Goal: Communication & Community: Answer question/provide support

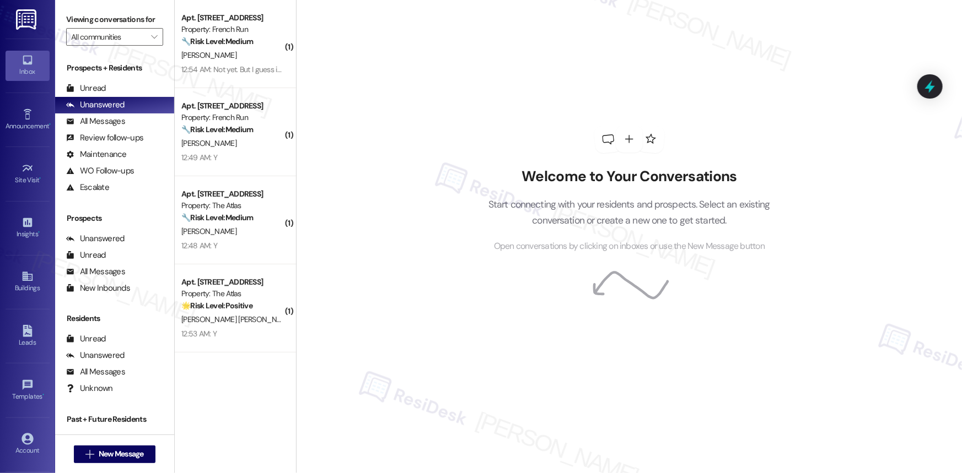
click at [375, 284] on div "Welcome to Your Conversations Start connecting with your residents and prospect…" at bounding box center [629, 236] width 666 height 473
click at [114, 102] on div "Unanswered" at bounding box center [95, 105] width 58 height 12
click at [408, 116] on div "Welcome to Your Conversations Start connecting with your residents and prospect…" at bounding box center [629, 236] width 666 height 473
click at [447, 58] on div "Welcome to Your Conversations Start connecting with your residents and prospect…" at bounding box center [629, 236] width 666 height 473
click at [450, 55] on div "Welcome to Your Conversations Start connecting with your residents and prospect…" at bounding box center [629, 236] width 666 height 473
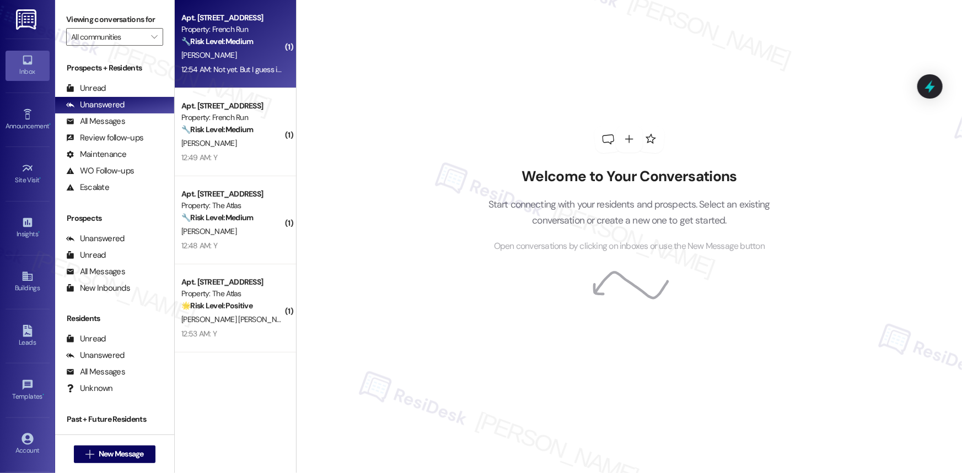
click at [222, 39] on strong "🔧 Risk Level: Medium" at bounding box center [217, 41] width 72 height 10
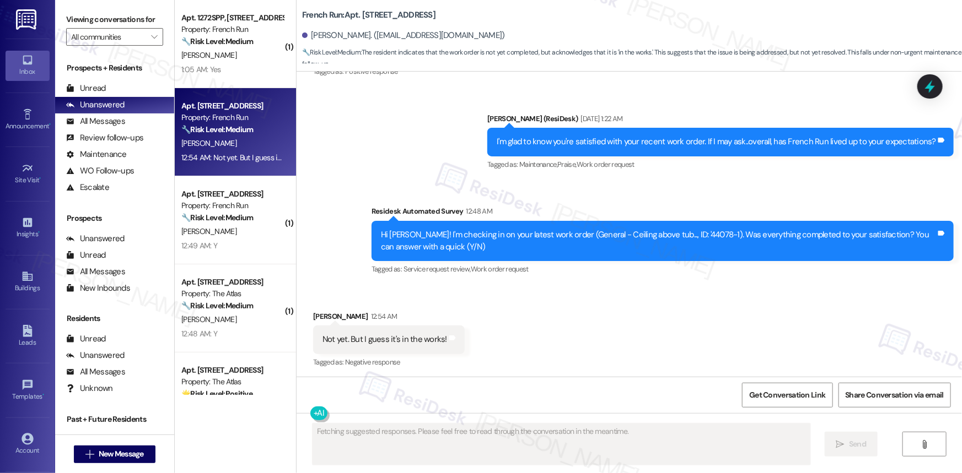
scroll to position [5169, 0]
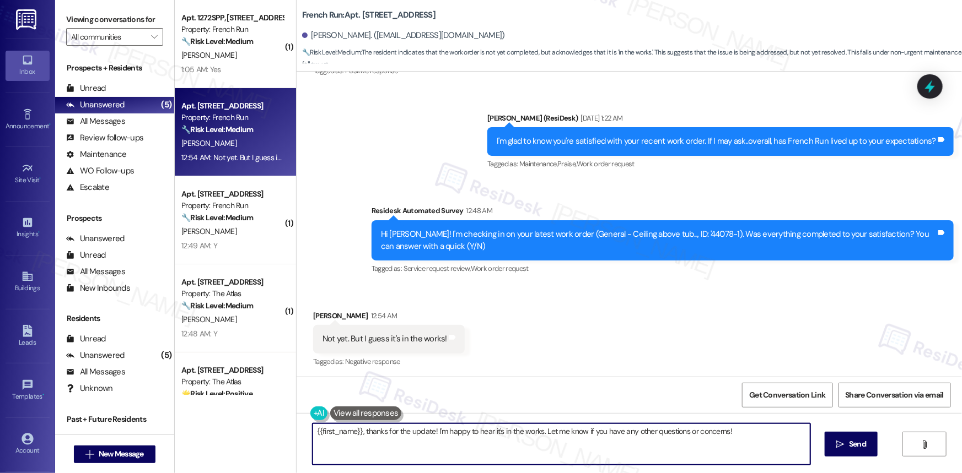
click at [759, 424] on textarea "{{first_name}}, thanks for the update! I'm happy to hear it's in the works. Let…" at bounding box center [561, 444] width 498 height 41
click at [666, 428] on textarea "{{first_name}}, thanks for the update! I'm happy to hear it's in the works. Let…" at bounding box center [559, 444] width 498 height 41
click at [715, 430] on textarea "{{first_name}}, thanks for the update! I'm happy to hear it's in the works. Let…" at bounding box center [559, 444] width 498 height 41
click at [727, 432] on textarea "{{first_name}}, thanks for the update! I'm happy to hear it's in the works. Let…" at bounding box center [559, 444] width 498 height 41
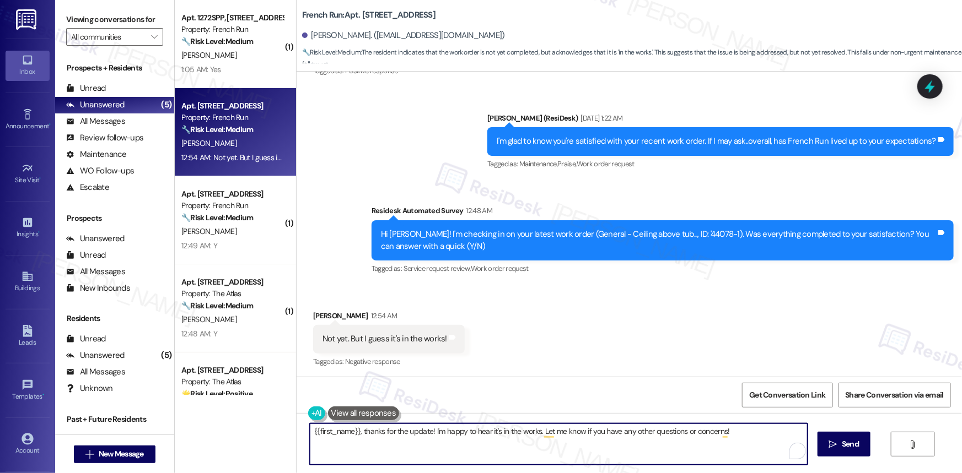
click at [744, 434] on textarea "{{first_name}}, thanks for the update! I'm happy to hear it's in the works. Let…" at bounding box center [559, 444] width 498 height 41
click at [744, 438] on textarea "{{first_name}}, thanks for the update! I'm happy to hear it's in the works. Let…" at bounding box center [559, 444] width 498 height 41
type textarea "{{first_name}}, thanks for the update! I'm happy to hear it's in the works. Let…"
click at [844, 444] on span "Send" at bounding box center [849, 445] width 17 height 12
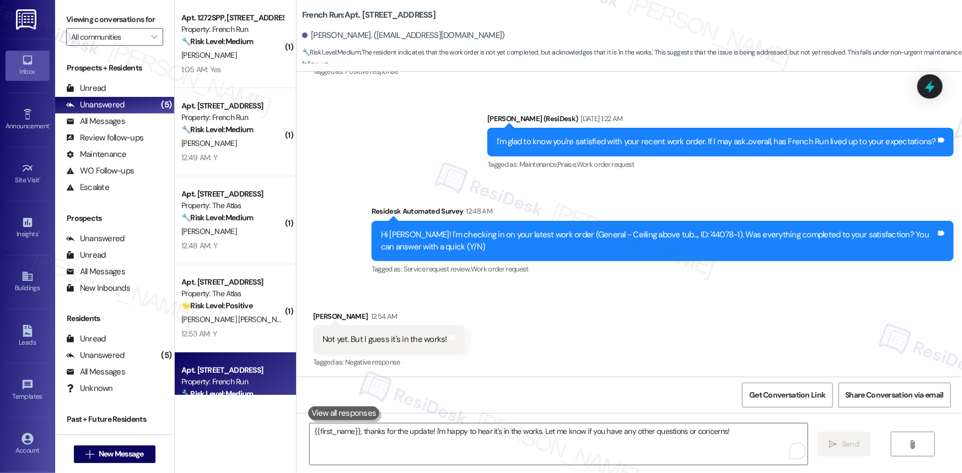
scroll to position [5246, 0]
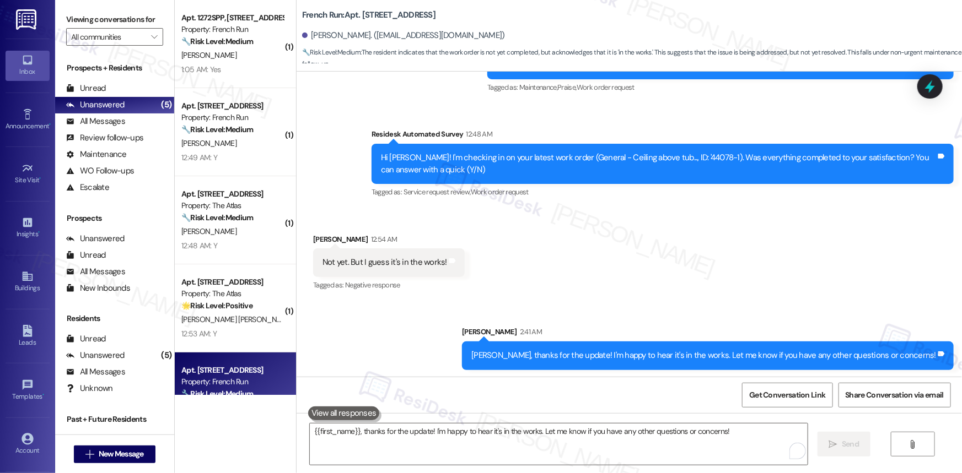
click at [595, 358] on div "Deonna, thanks for the update! I'm happy to hear it's in the works. Let me know…" at bounding box center [703, 356] width 465 height 12
click at [788, 364] on div "Deonna, thanks for the update! I'm happy to hear it's in the works. Let me know…" at bounding box center [708, 356] width 492 height 28
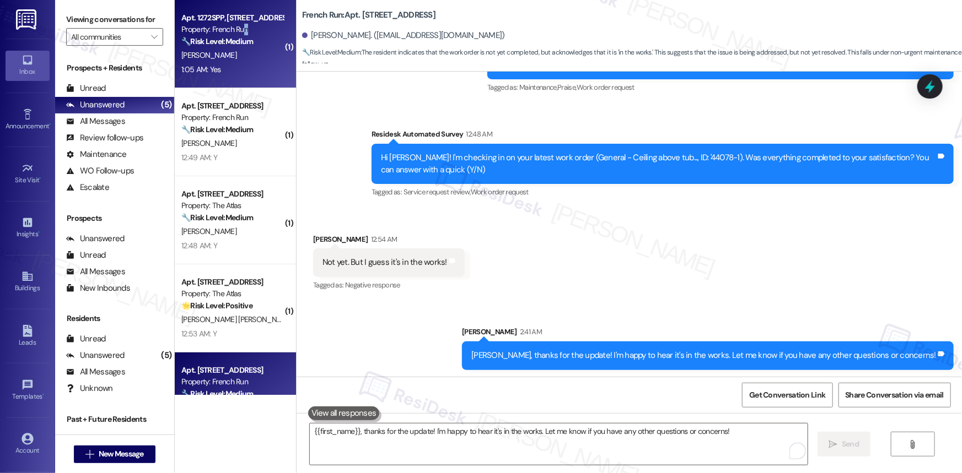
click at [240, 33] on div "Property: French Run" at bounding box center [232, 30] width 102 height 12
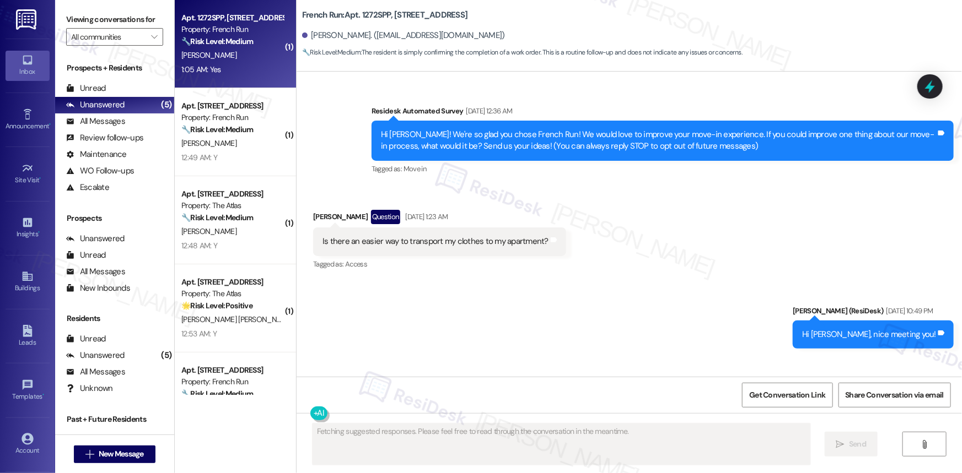
scroll to position [14744, 0]
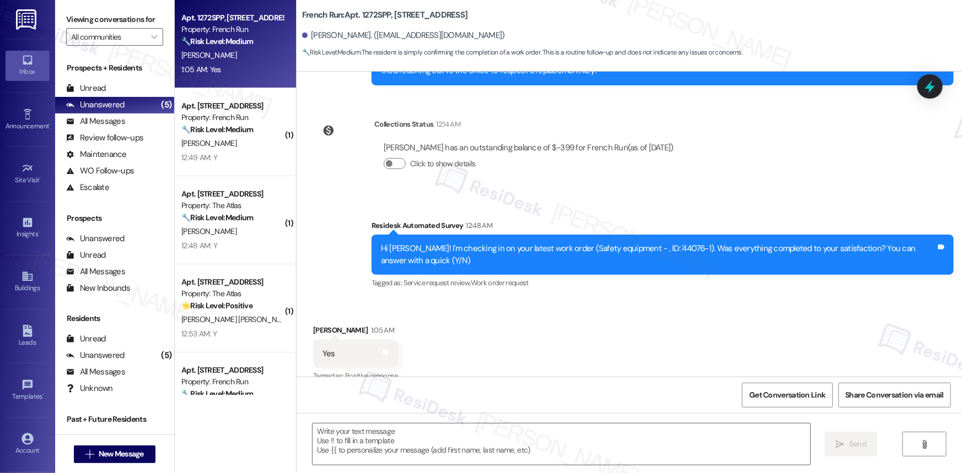
drag, startPoint x: 924, startPoint y: 141, endPoint x: 894, endPoint y: 120, distance: 36.5
drag, startPoint x: 894, startPoint y: 120, endPoint x: 930, endPoint y: 88, distance: 48.4
click at [930, 88] on icon at bounding box center [929, 86] width 13 height 17
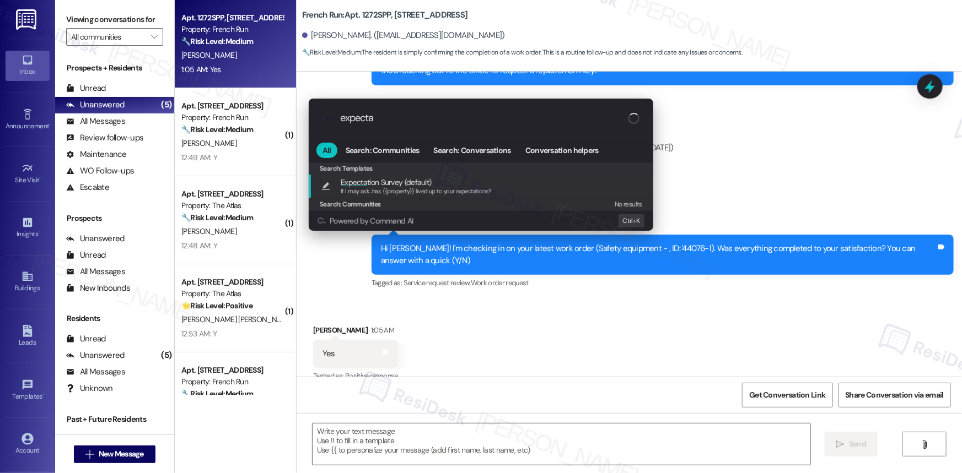
click at [388, 181] on span "Expecta tion Survey (default)" at bounding box center [386, 182] width 90 height 12
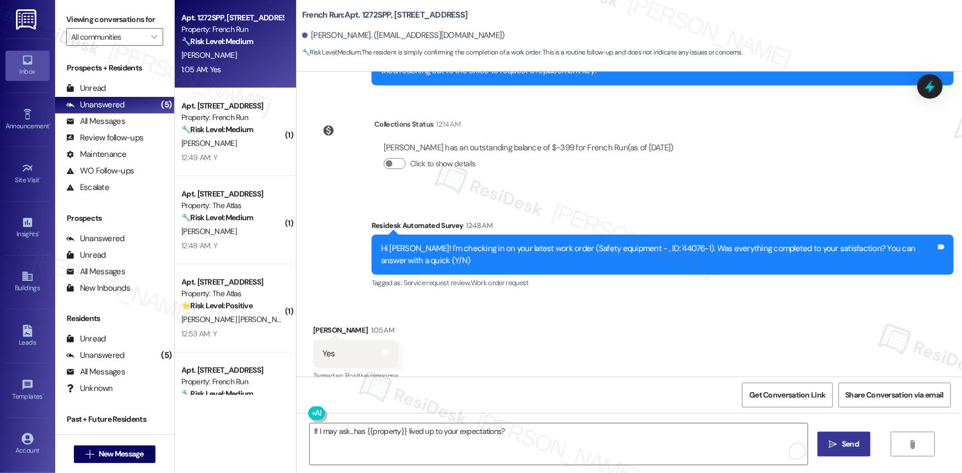
click at [846, 441] on span "Send" at bounding box center [849, 445] width 17 height 12
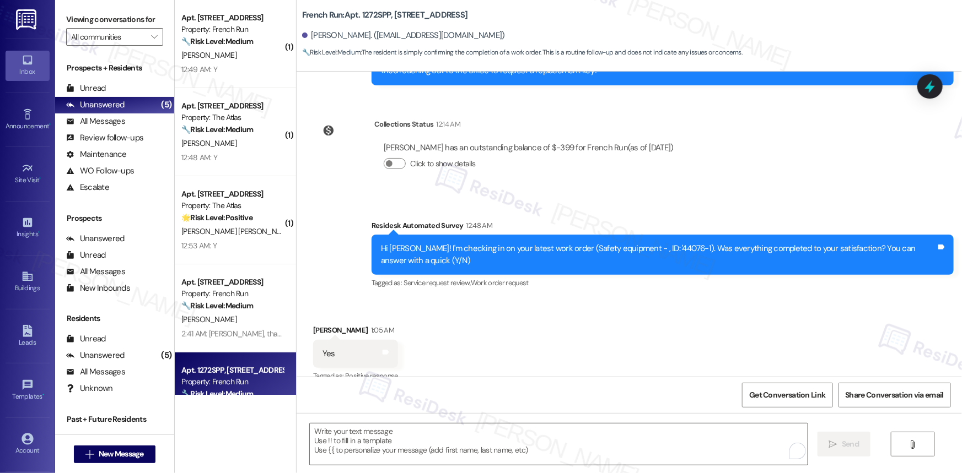
scroll to position [14821, 0]
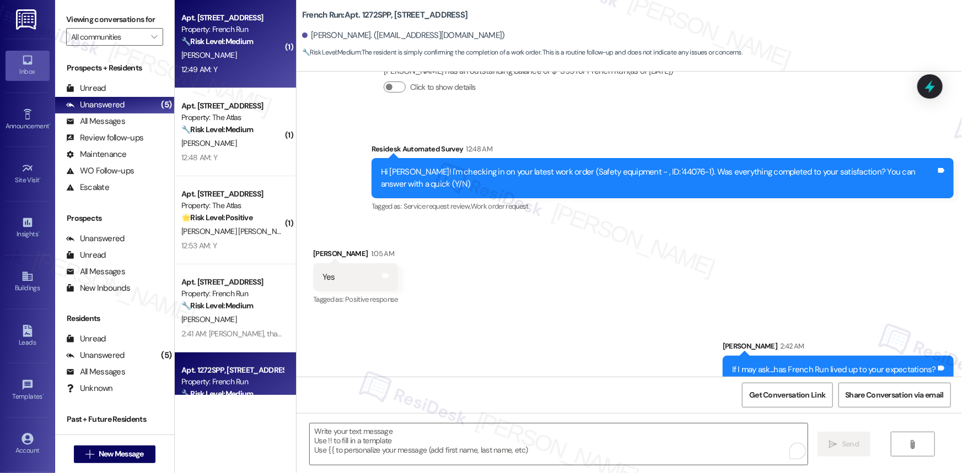
click at [233, 51] on div "C. Smith" at bounding box center [232, 55] width 104 height 14
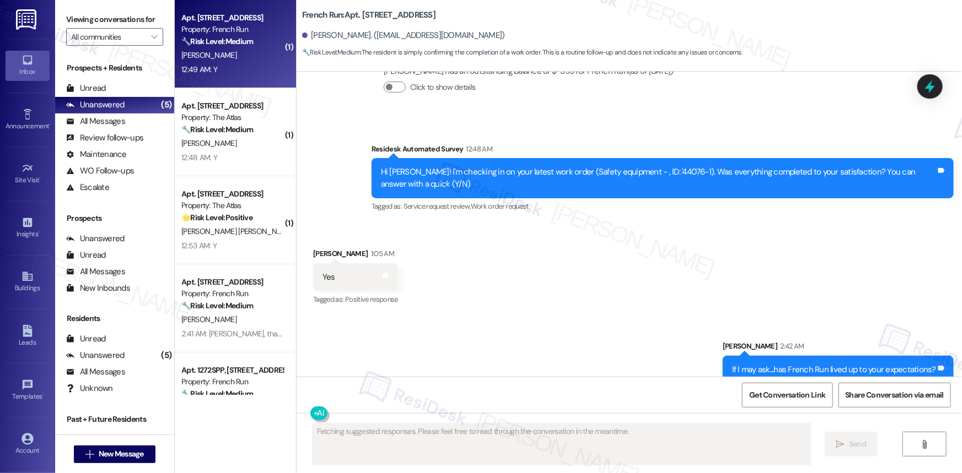
scroll to position [2007, 0]
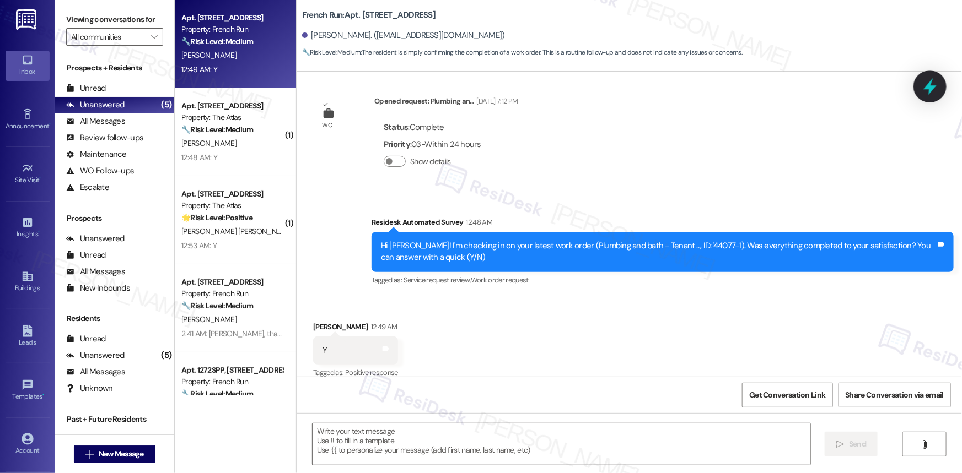
click at [933, 83] on icon at bounding box center [929, 86] width 19 height 19
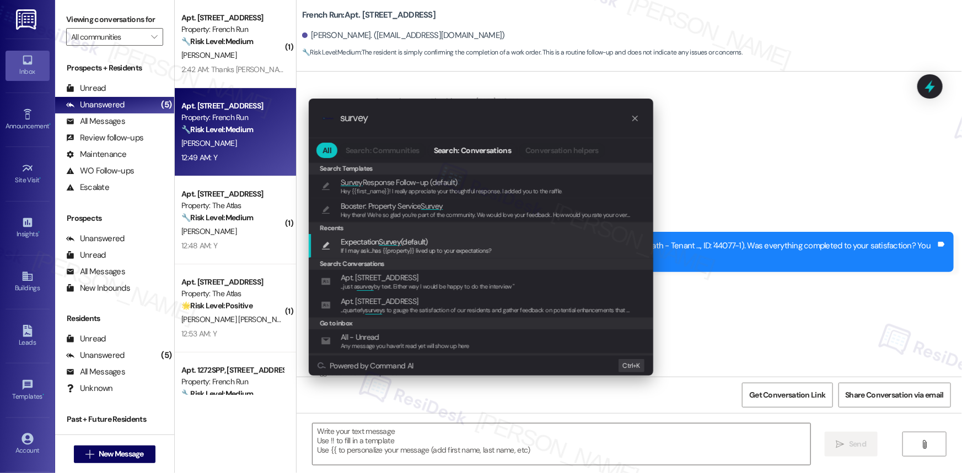
type input "survey"
click at [400, 237] on span "Survey" at bounding box center [390, 242] width 22 height 10
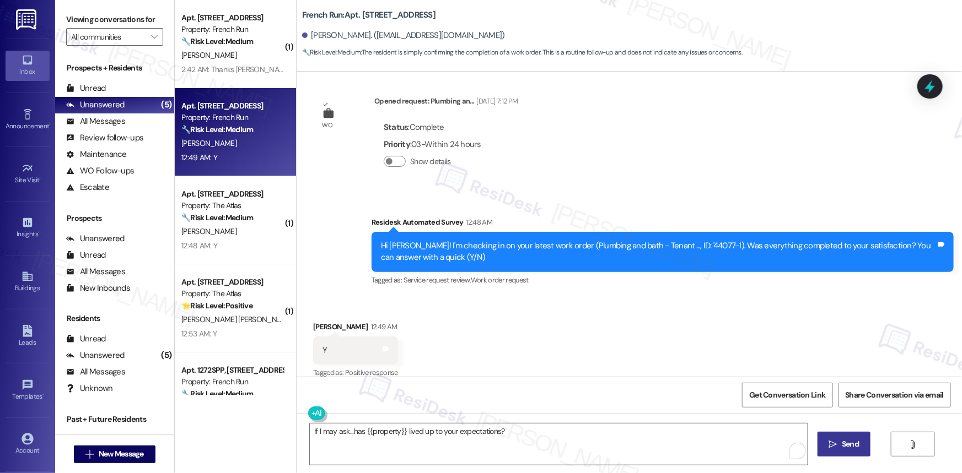
click at [848, 442] on span "Send" at bounding box center [849, 445] width 17 height 12
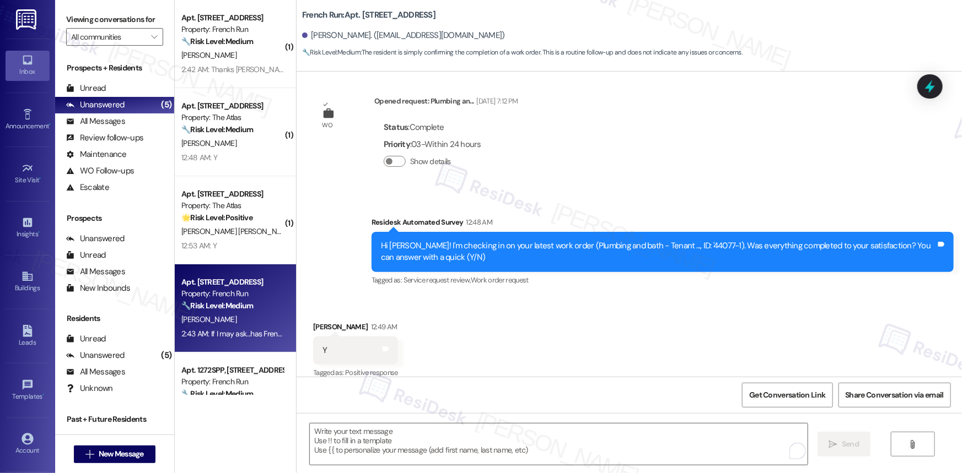
scroll to position [2084, 0]
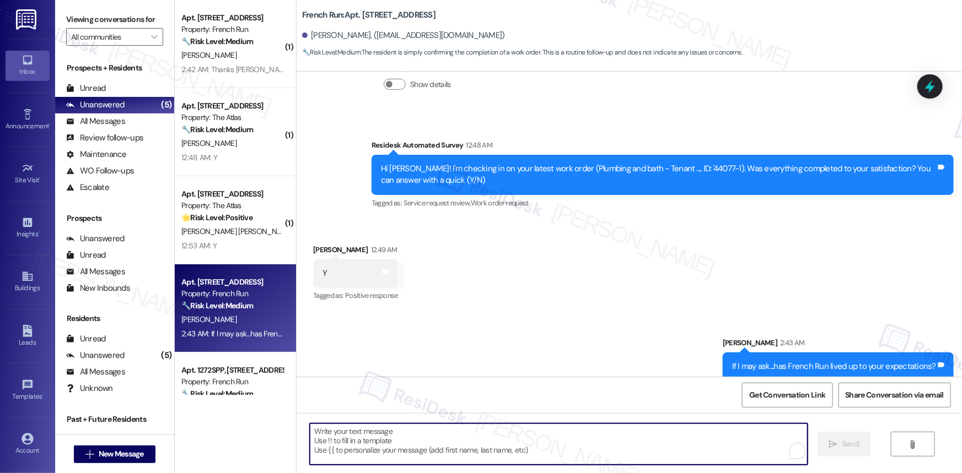
click at [534, 428] on textarea "To enrich screen reader interactions, please activate Accessibility in Grammarl…" at bounding box center [559, 444] width 498 height 41
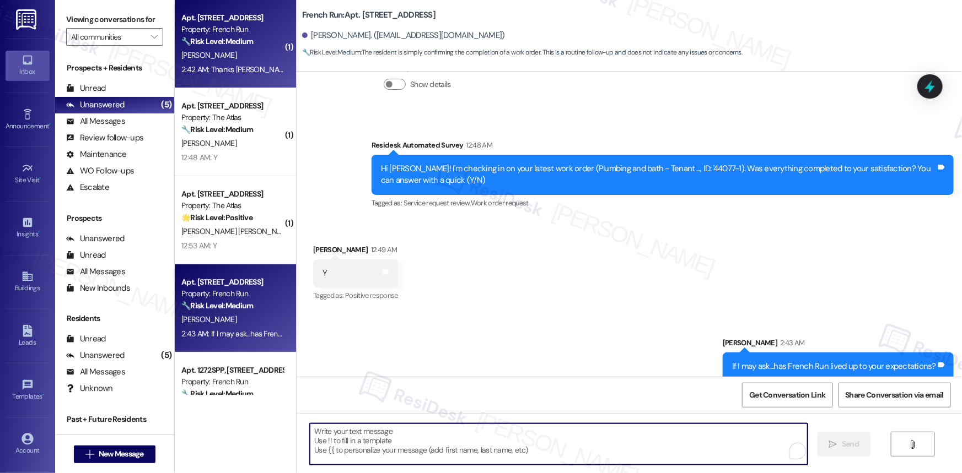
click at [227, 17] on div "Apt. [STREET_ADDRESS]" at bounding box center [232, 18] width 102 height 12
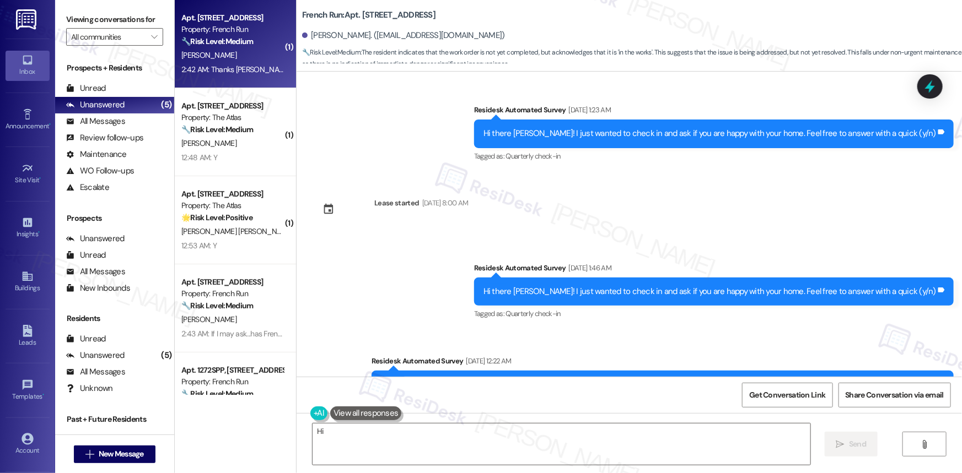
scroll to position [5355, 0]
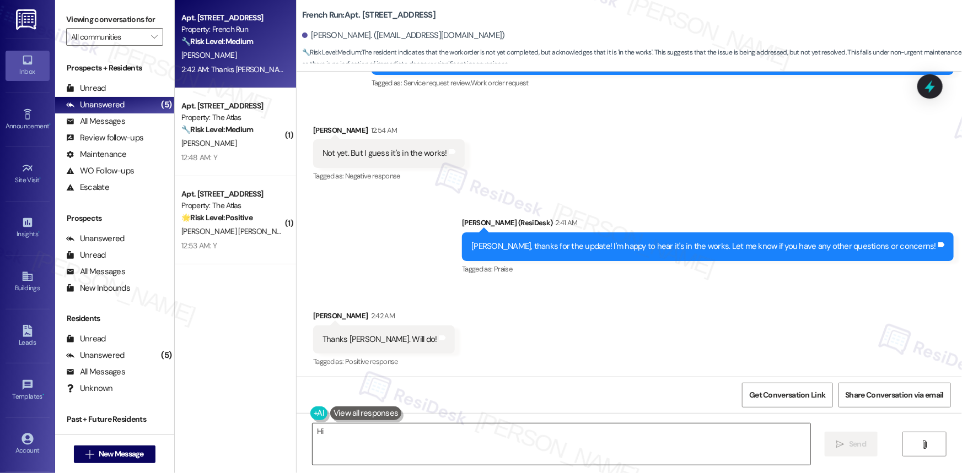
click at [675, 429] on textarea "Hi {{first_name}}, I see that you and Sarah are already coordinating on work or…" at bounding box center [561, 444] width 498 height 41
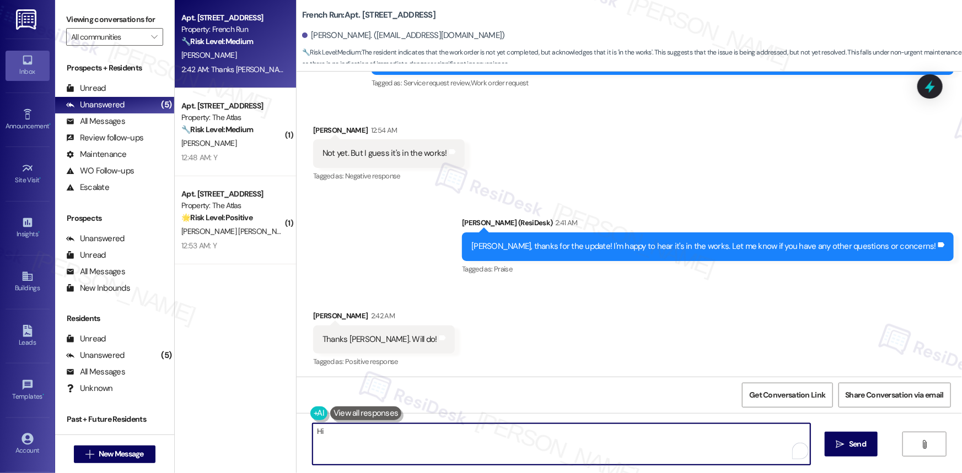
click at [675, 429] on textarea "Hi {{first_name}}, I see that you and Sarah are already coordinating on work or…" at bounding box center [561, 444] width 498 height 41
type textarea "Hi {{first_name}}, I see that you and Sarah are already coordinating on work or…"
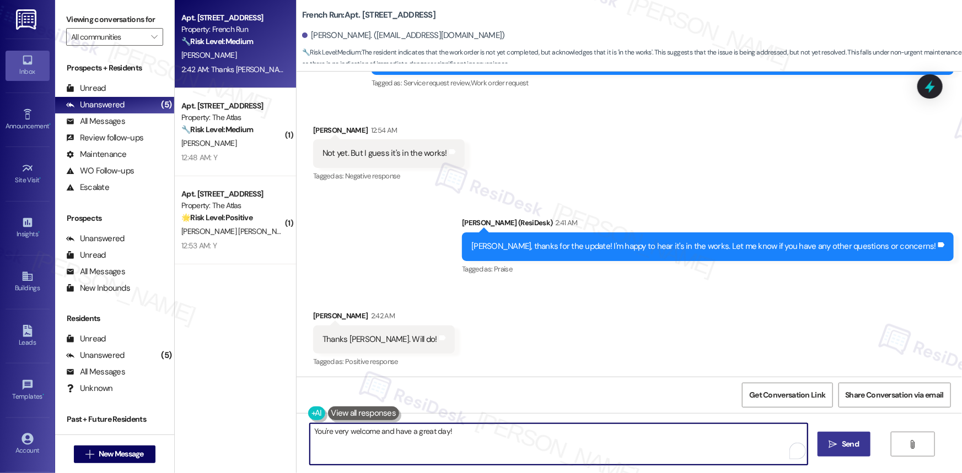
type textarea "You're very welcome and have a great day!"
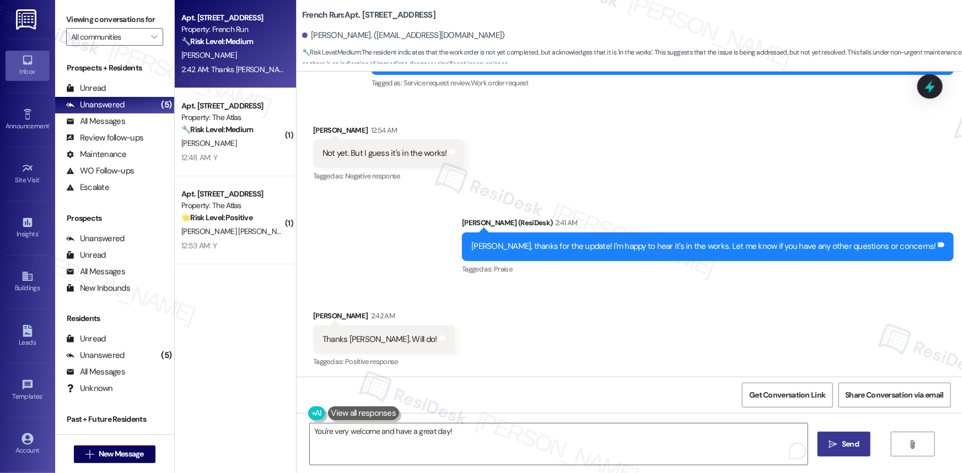
click at [852, 439] on span "Send" at bounding box center [849, 445] width 17 height 12
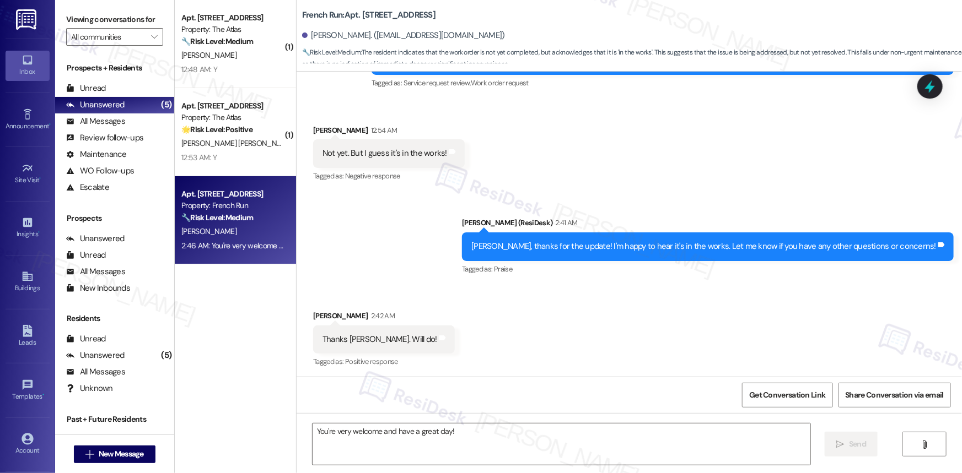
scroll to position [5432, 0]
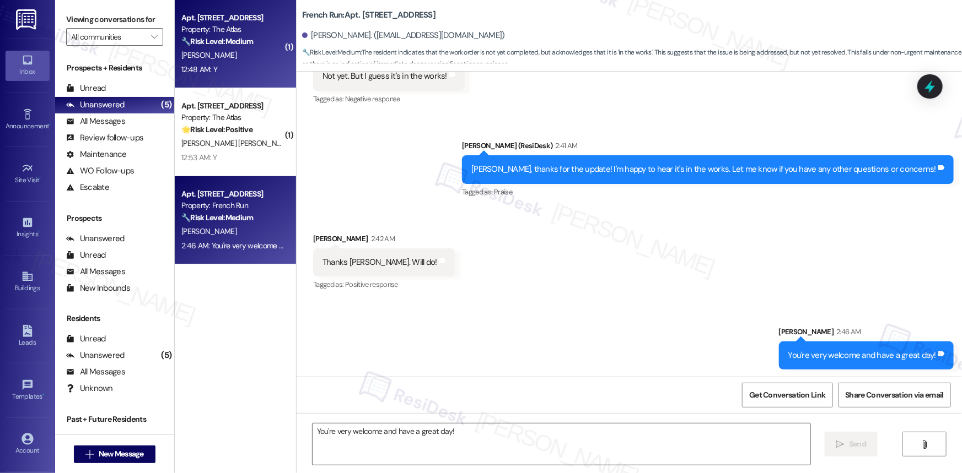
click at [239, 56] on div "[PERSON_NAME]" at bounding box center [232, 55] width 104 height 14
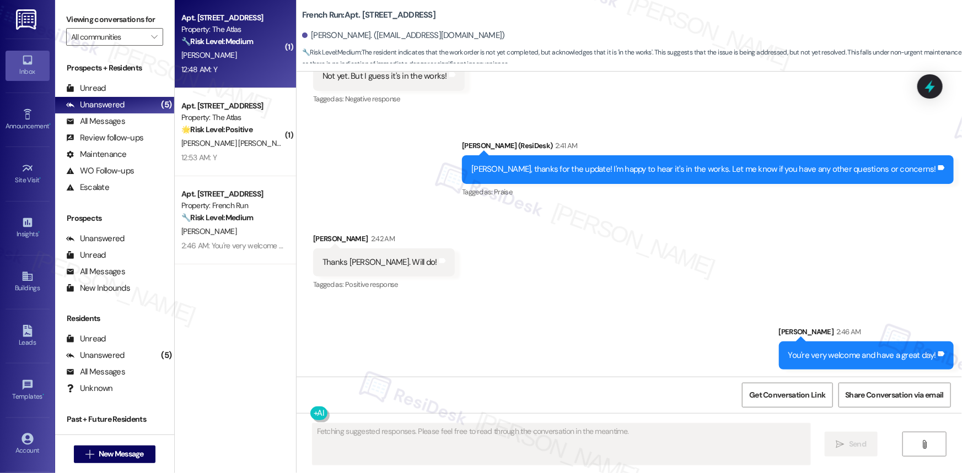
scroll to position [172, 0]
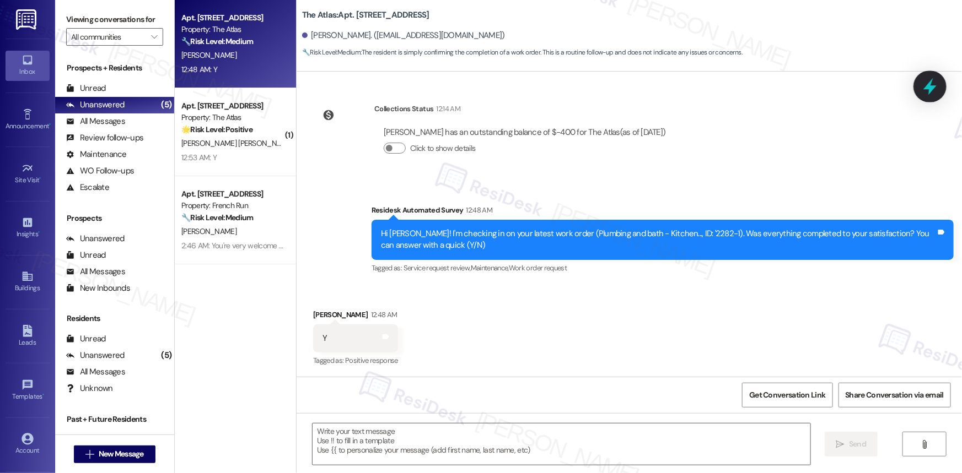
click at [933, 87] on icon at bounding box center [929, 86] width 13 height 17
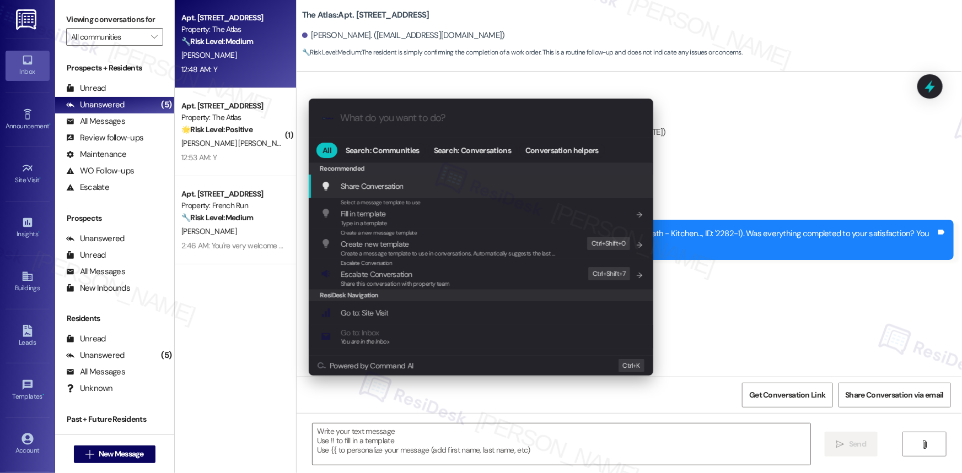
click at [465, 125] on div ".cls-1{fill:#0a055f;}.cls-2{fill:#0cc4c4;} resideskLogoBlueOrange" at bounding box center [481, 118] width 344 height 39
click at [406, 113] on input "What do you want to do?" at bounding box center [489, 118] width 299 height 12
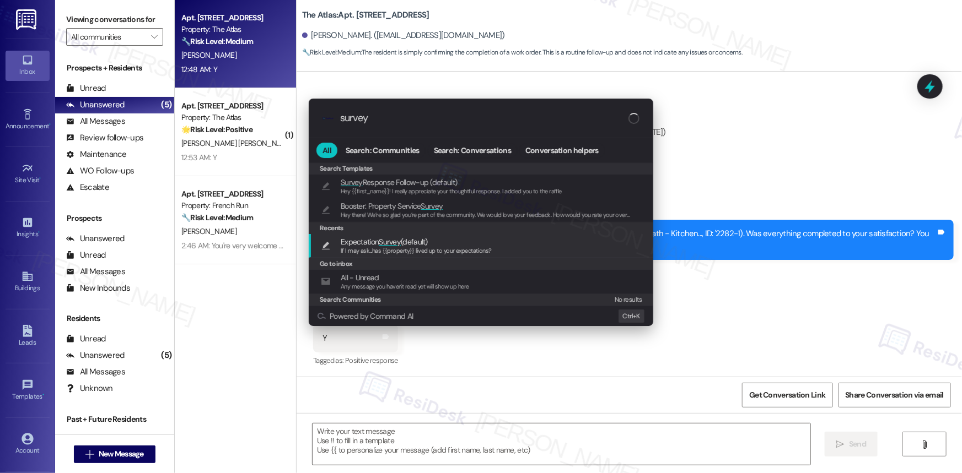
click at [369, 242] on span "Expectation Survey (default)" at bounding box center [384, 242] width 87 height 12
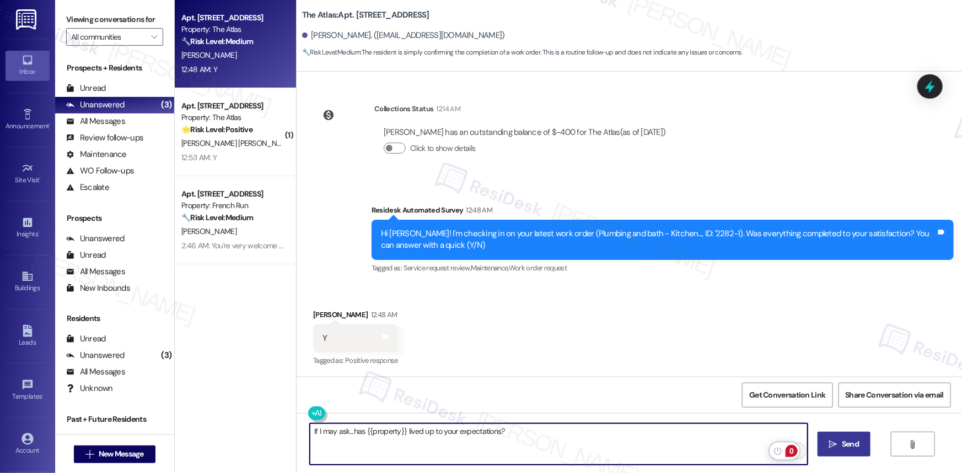
click at [857, 442] on span "Send" at bounding box center [849, 445] width 17 height 12
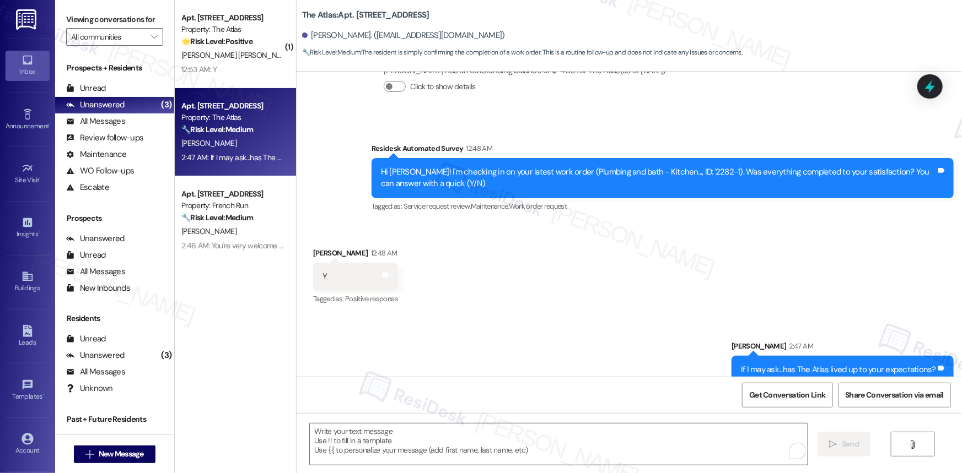
scroll to position [249, 0]
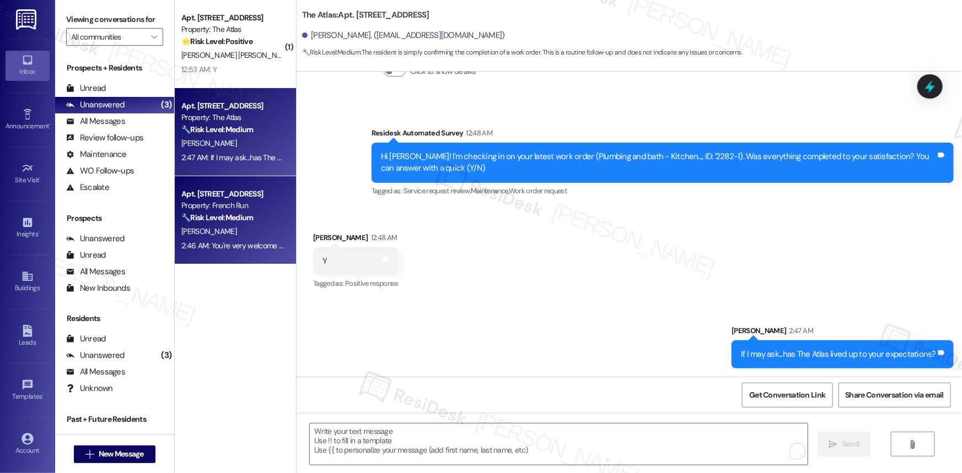
click at [210, 190] on div "Apt. [STREET_ADDRESS]" at bounding box center [232, 194] width 102 height 12
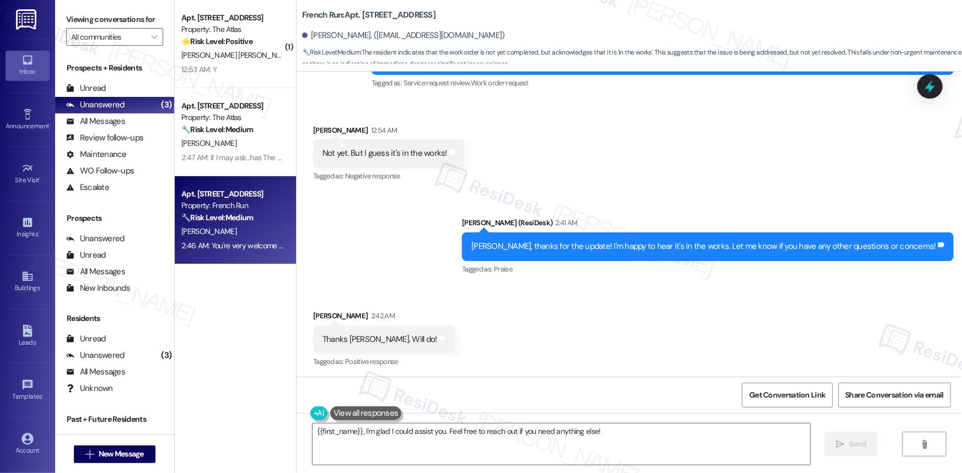
scroll to position [5448, 0]
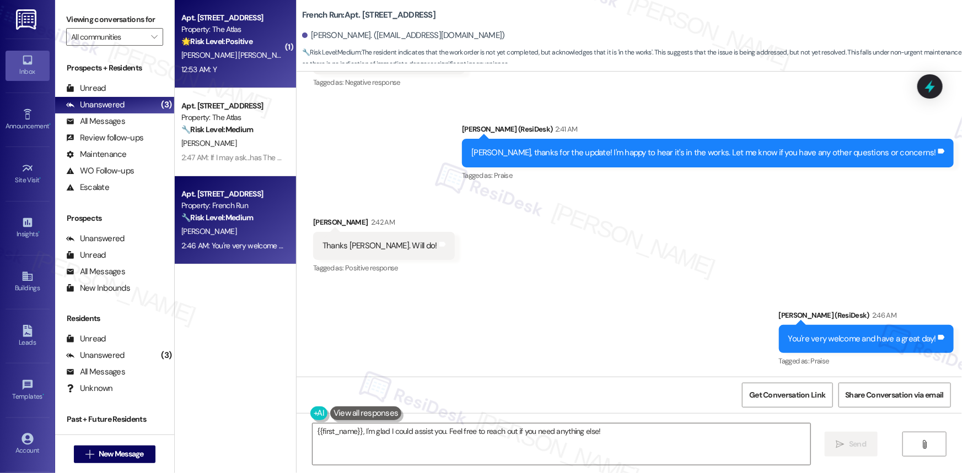
click at [220, 33] on div "Property: The Atlas" at bounding box center [232, 30] width 102 height 12
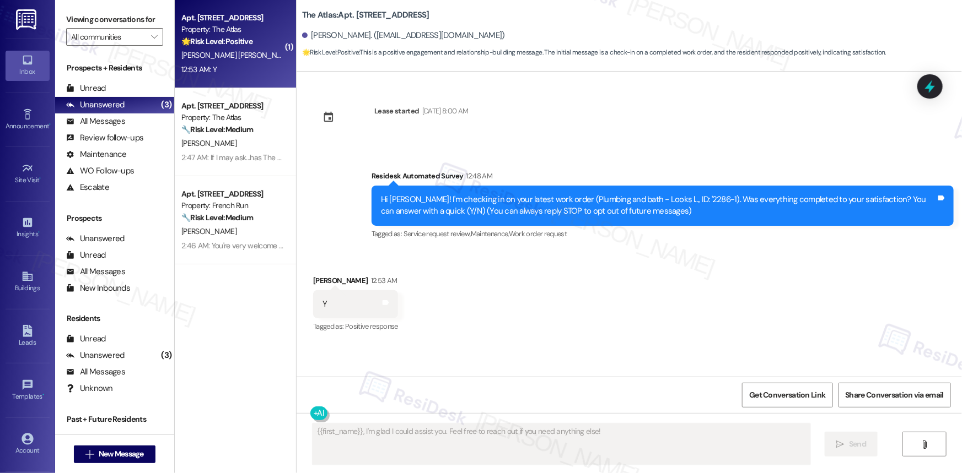
scroll to position [0, 0]
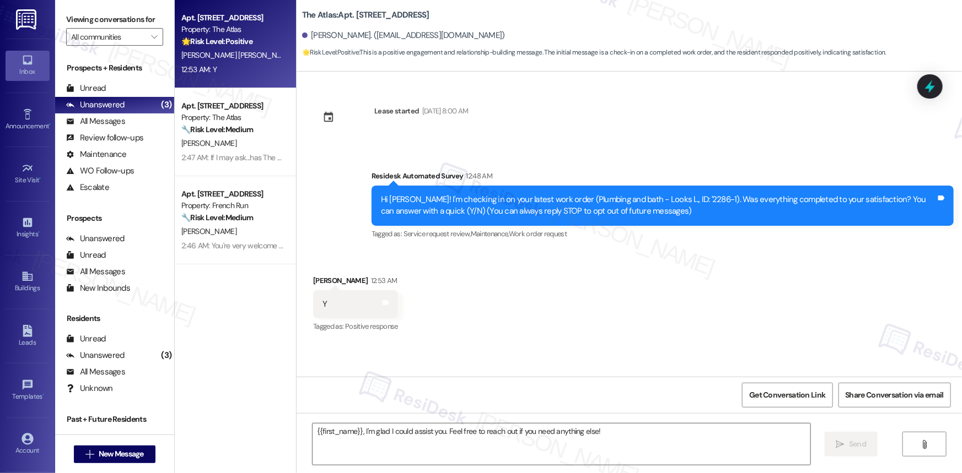
click at [598, 323] on div "Received via SMS Rabeka Napier Tanner 12:53 AM Y Tags and notes Tagged as: Posi…" at bounding box center [628, 296] width 665 height 93
click at [623, 292] on div "Received via SMS Rabeka Napier Tanner 12:53 AM Y Tags and notes Tagged as: Posi…" at bounding box center [628, 296] width 665 height 93
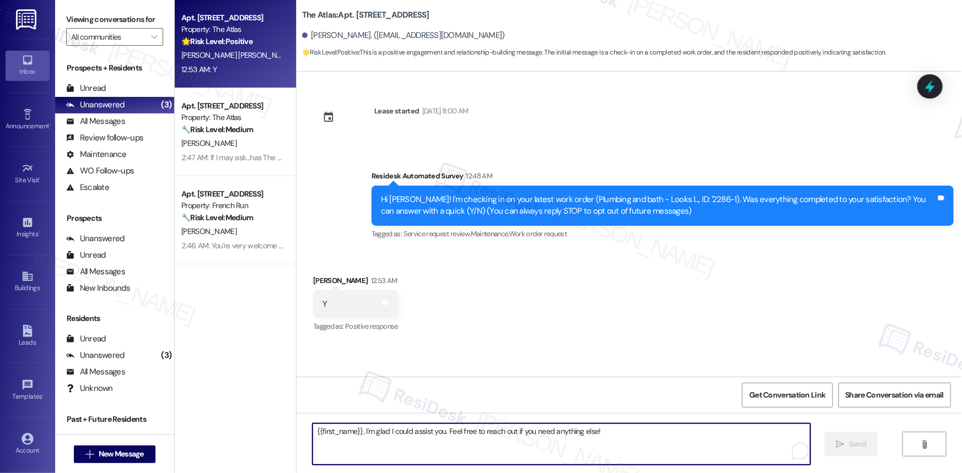
click at [568, 440] on textarea "{{first_name}}, I'm glad I could assist you. Feel free to reach out if you need…" at bounding box center [561, 444] width 498 height 41
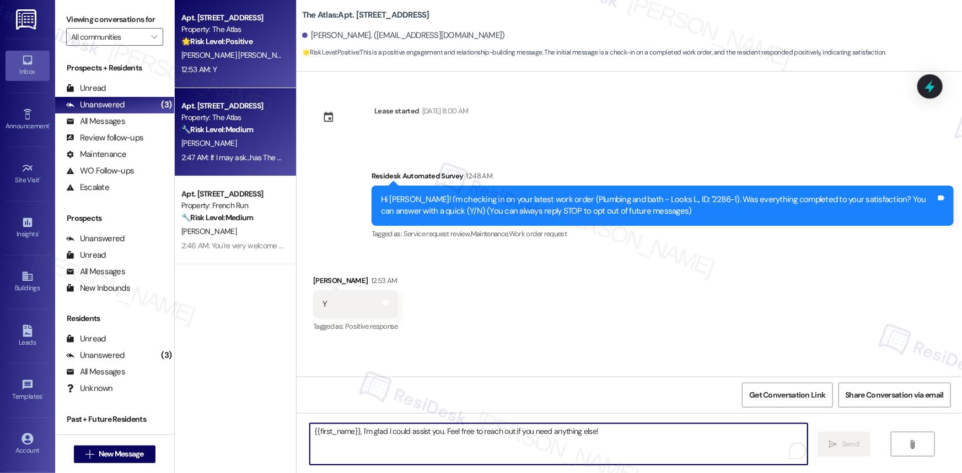
click at [209, 126] on strong "🔧 Risk Level: Medium" at bounding box center [217, 130] width 72 height 10
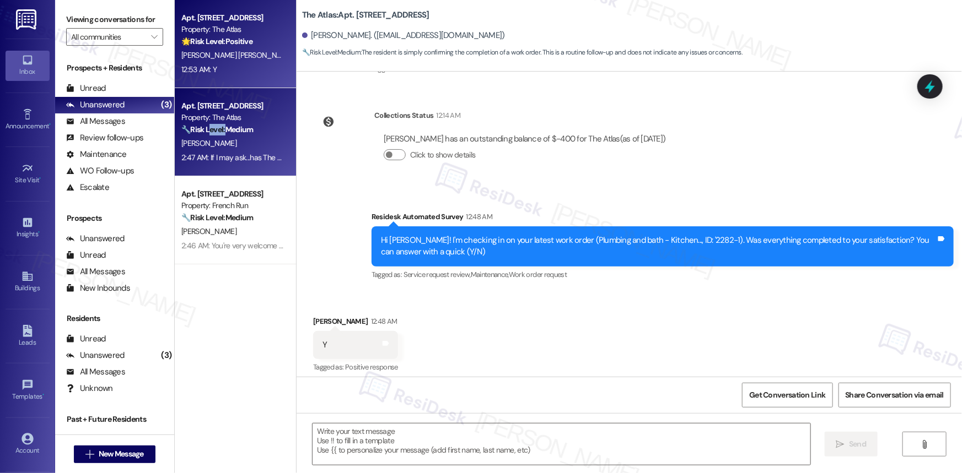
scroll to position [172, 0]
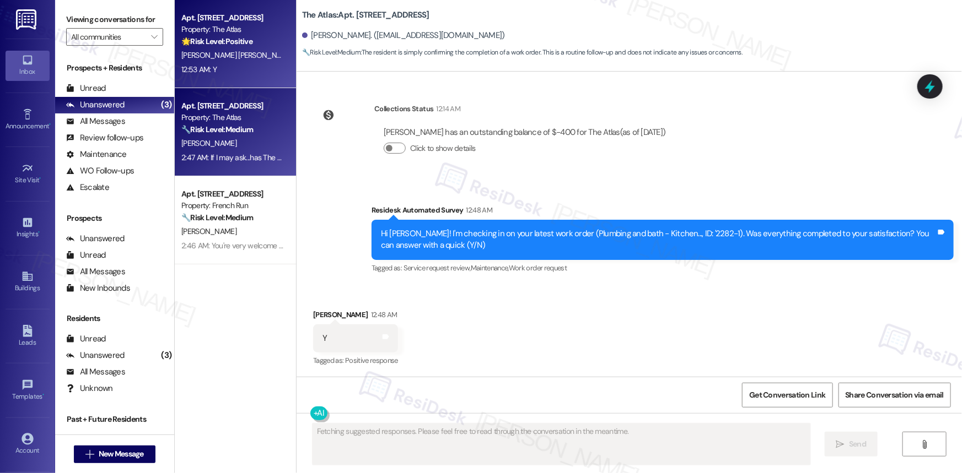
click at [250, 42] on div "🌟 Risk Level: Positive This is a positive engagement and relationship-building …" at bounding box center [232, 42] width 102 height 12
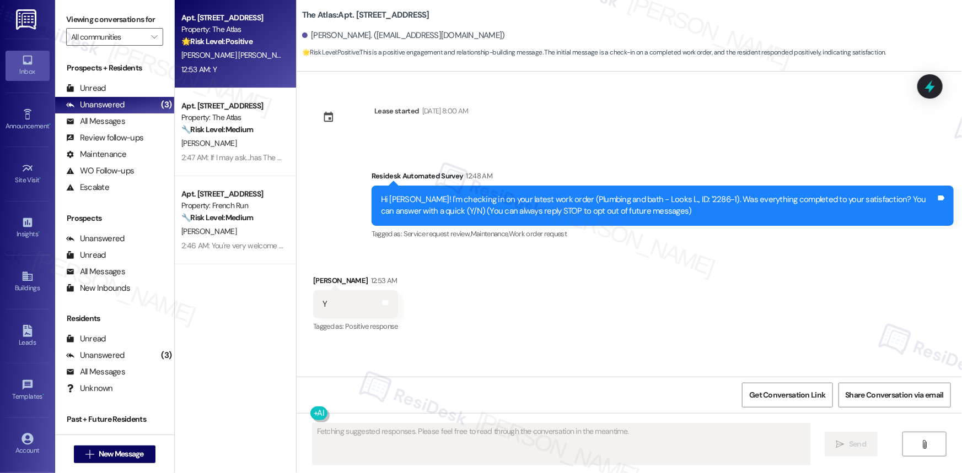
scroll to position [0, 0]
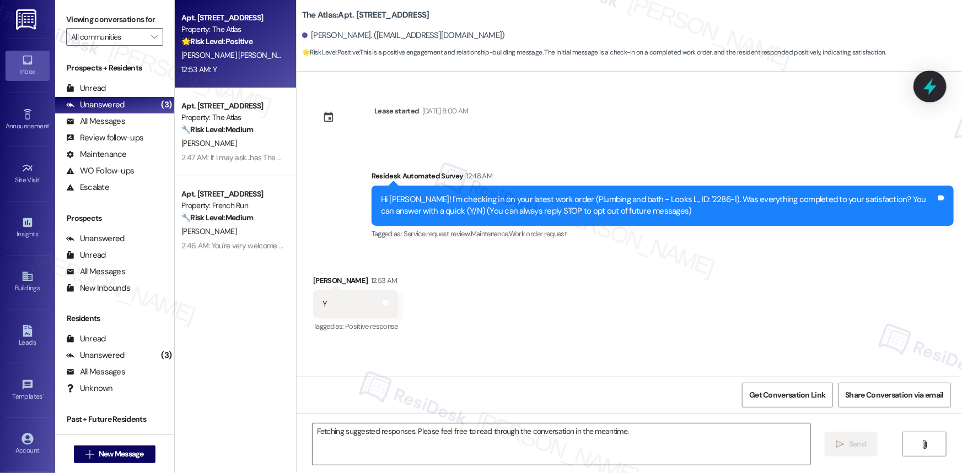
click at [932, 86] on icon at bounding box center [929, 86] width 13 height 17
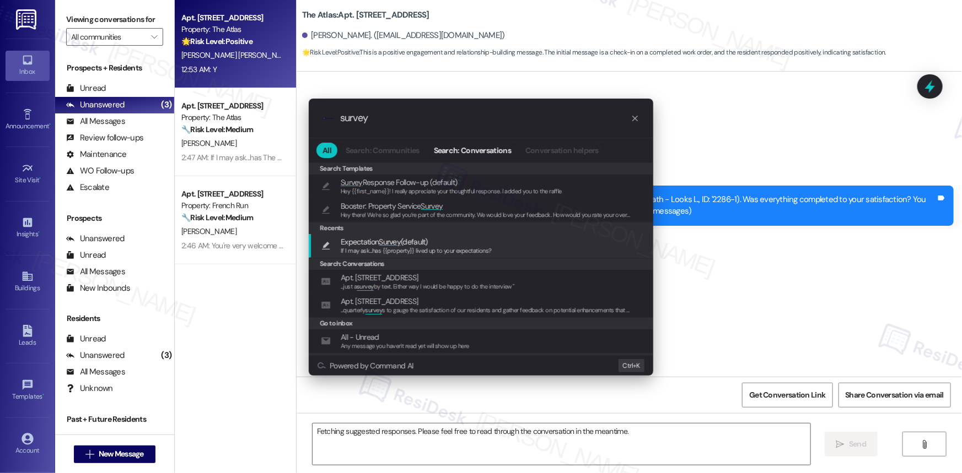
type input "survey"
click at [386, 240] on span "Survey" at bounding box center [390, 242] width 22 height 10
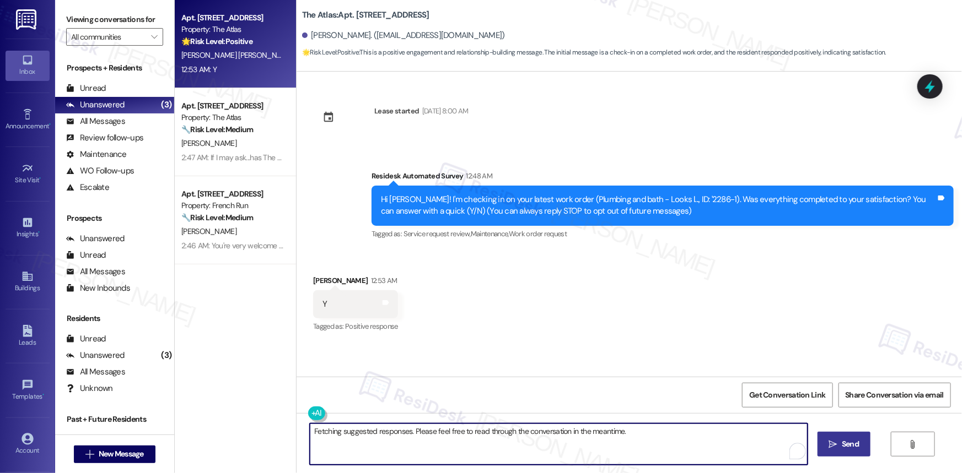
click at [859, 436] on button " Send" at bounding box center [843, 444] width 53 height 25
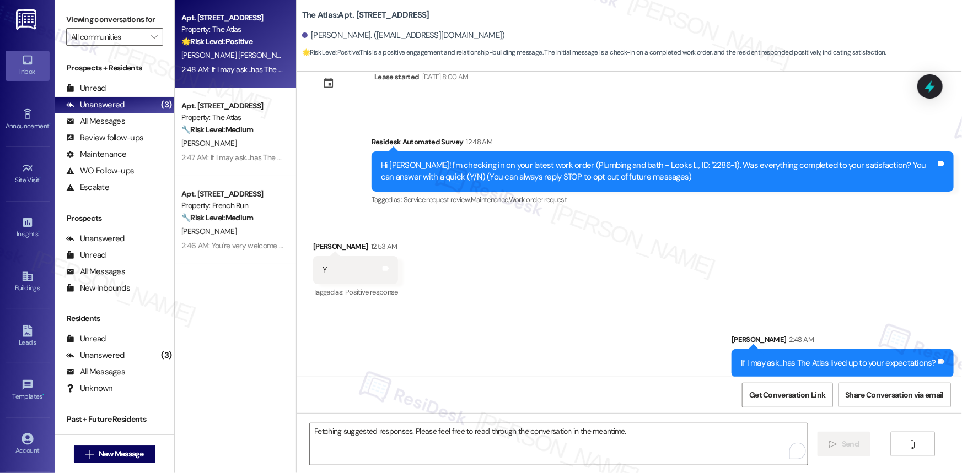
scroll to position [43, 0]
